Goal: Transaction & Acquisition: Purchase product/service

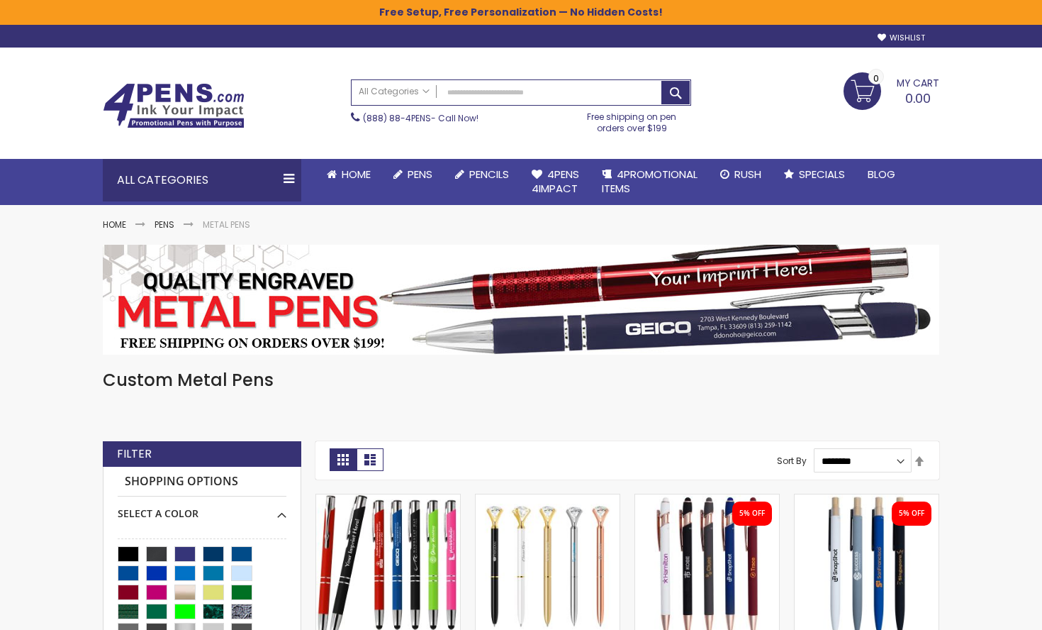
scroll to position [26, 0]
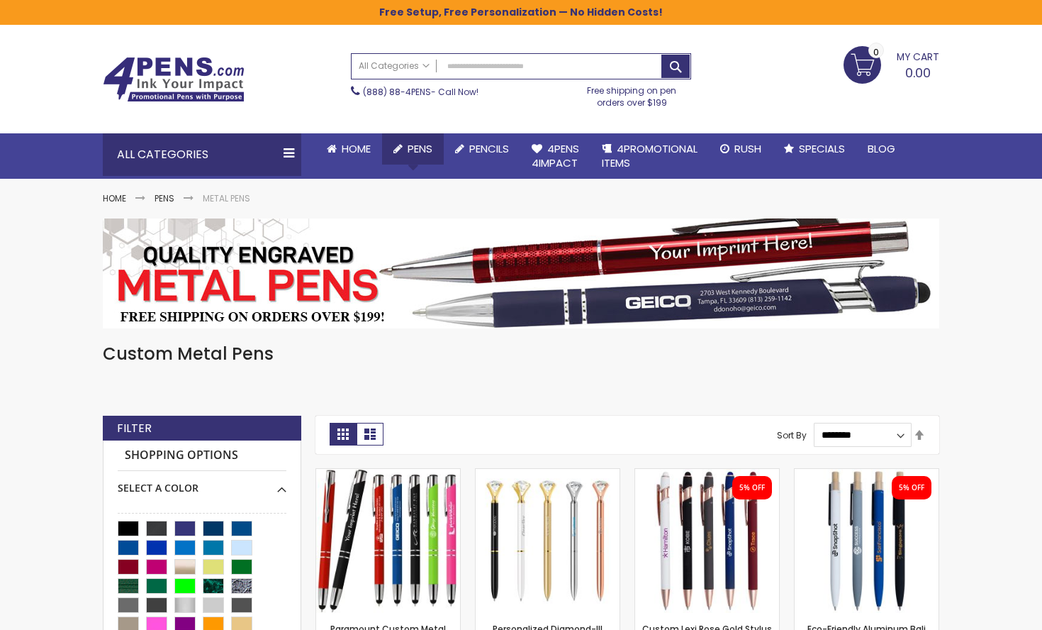
click at [411, 152] on span "Pens" at bounding box center [420, 148] width 25 height 15
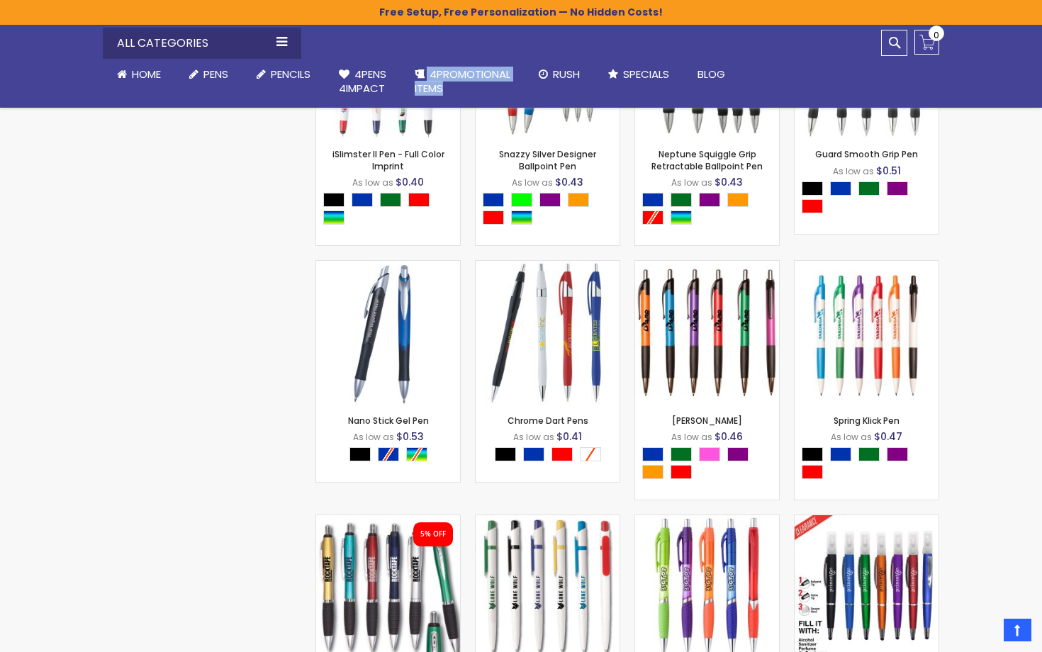
scroll to position [3970, 0]
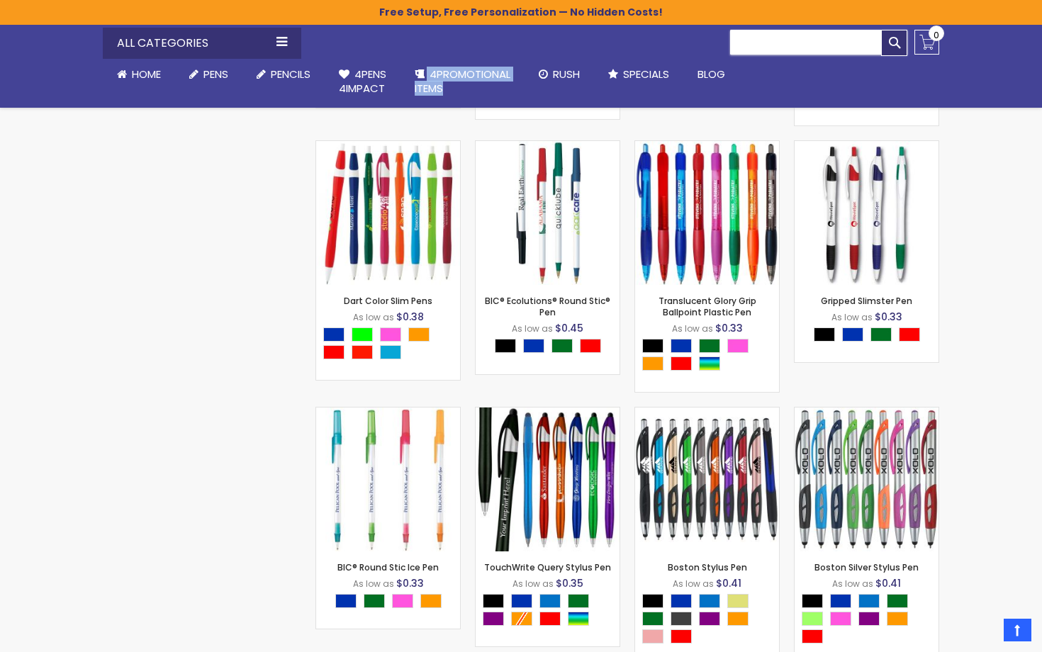
click at [869, 43] on input "Search" at bounding box center [818, 42] width 177 height 25
type input "*******"
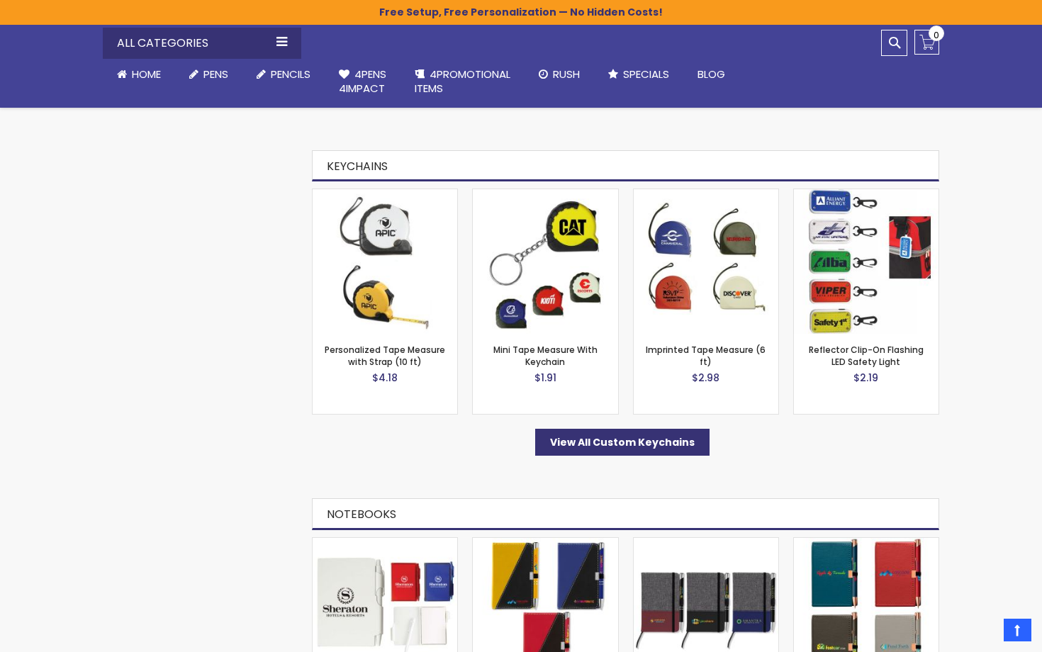
scroll to position [1877, 0]
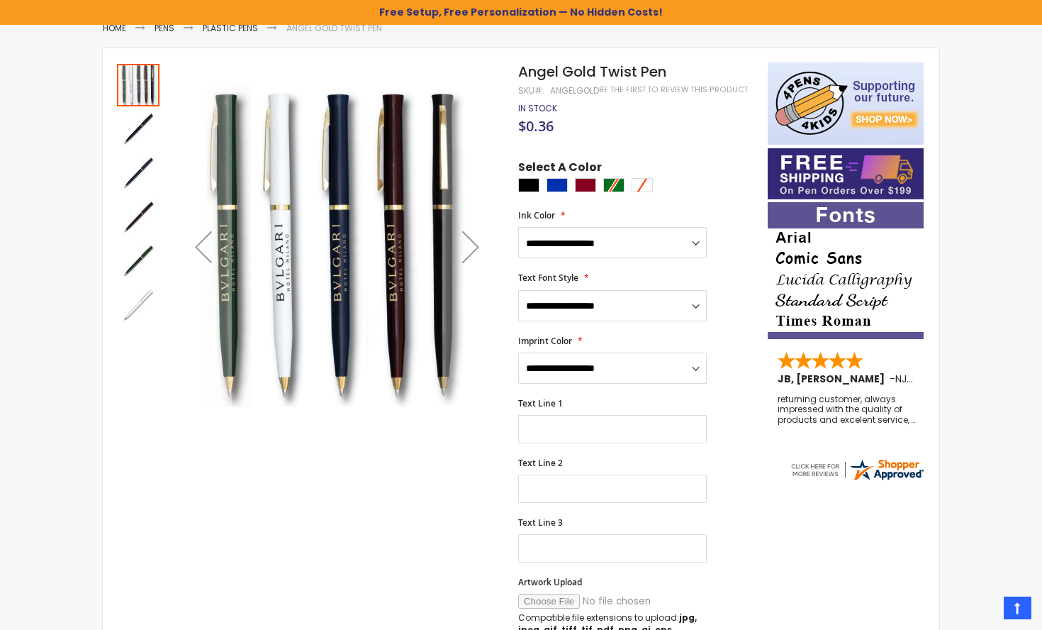
scroll to position [195, 0]
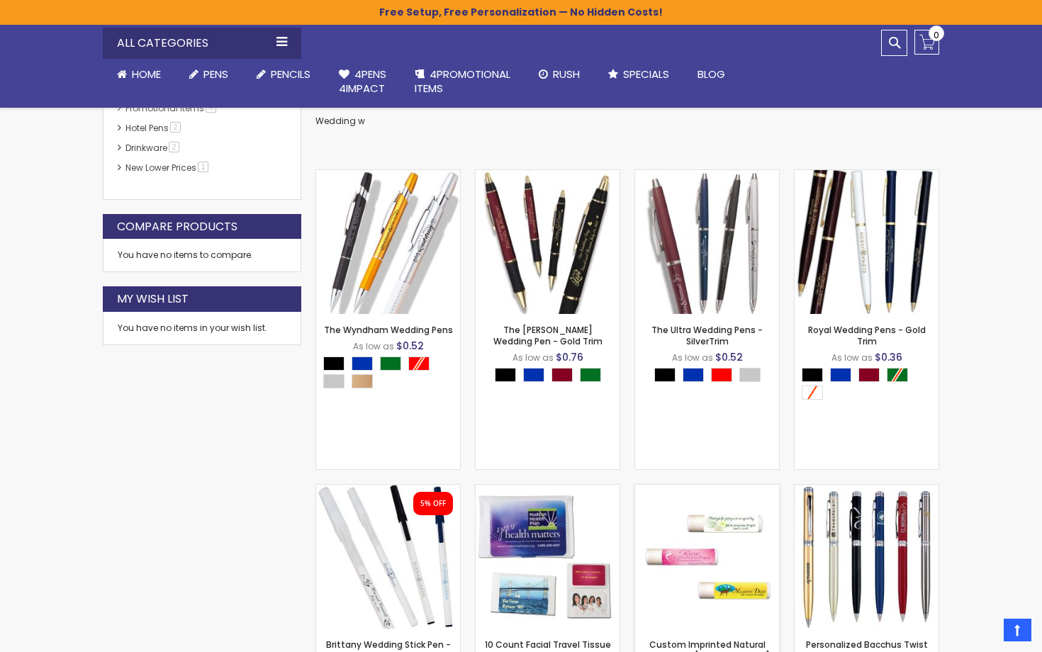
scroll to position [305, 0]
